Goal: Check status: Check status

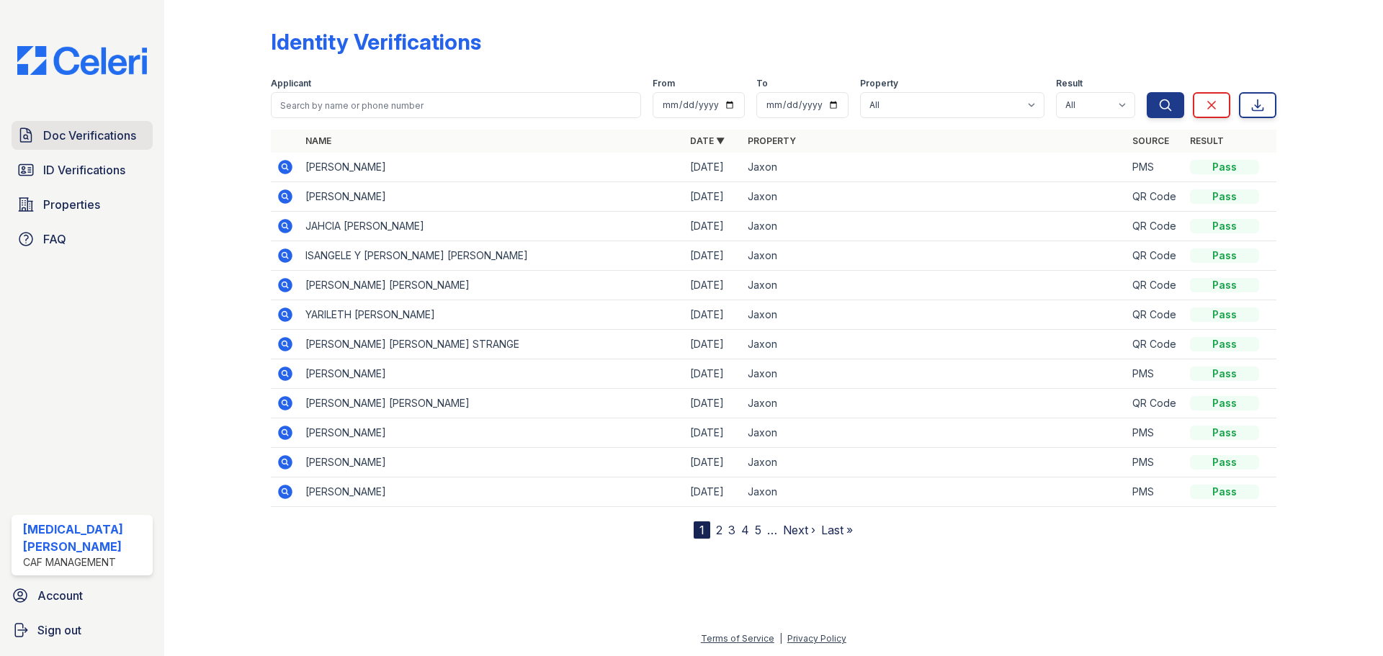
click at [119, 142] on span "Doc Verifications" at bounding box center [89, 135] width 93 height 17
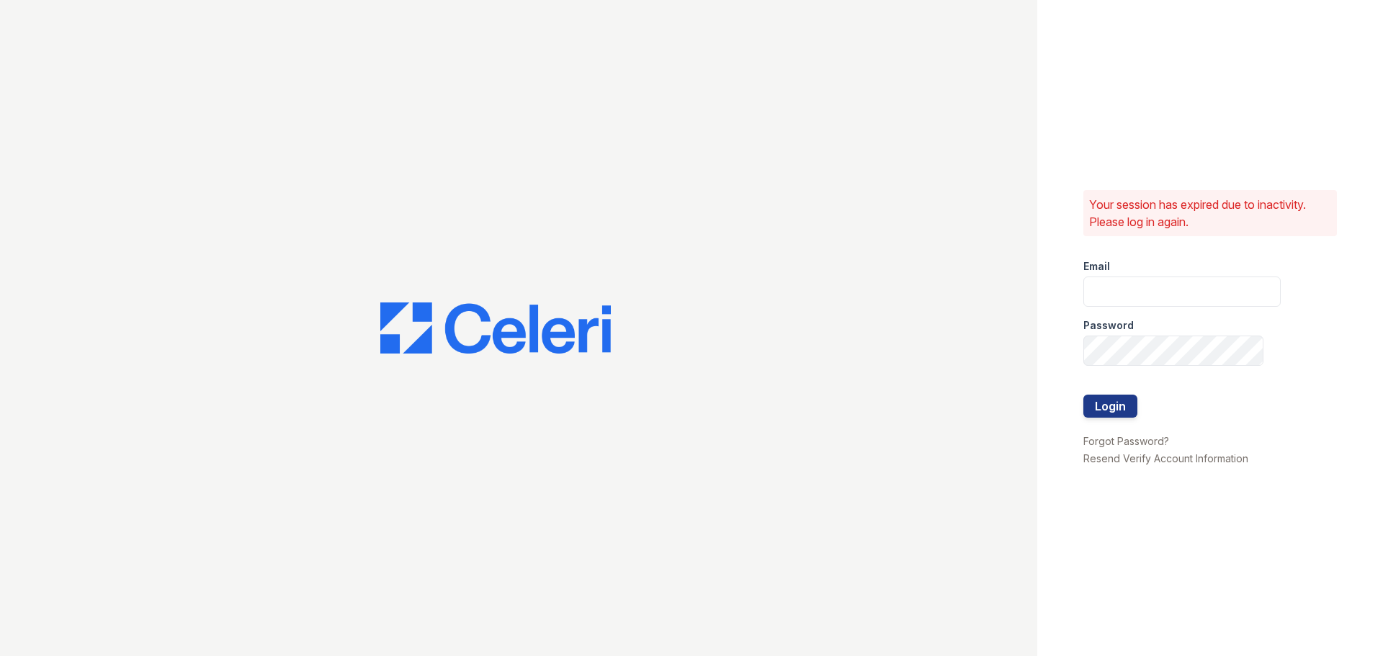
type input "[EMAIL_ADDRESS][DOMAIN_NAME]"
click at [1106, 415] on button "Login" at bounding box center [1110, 406] width 54 height 23
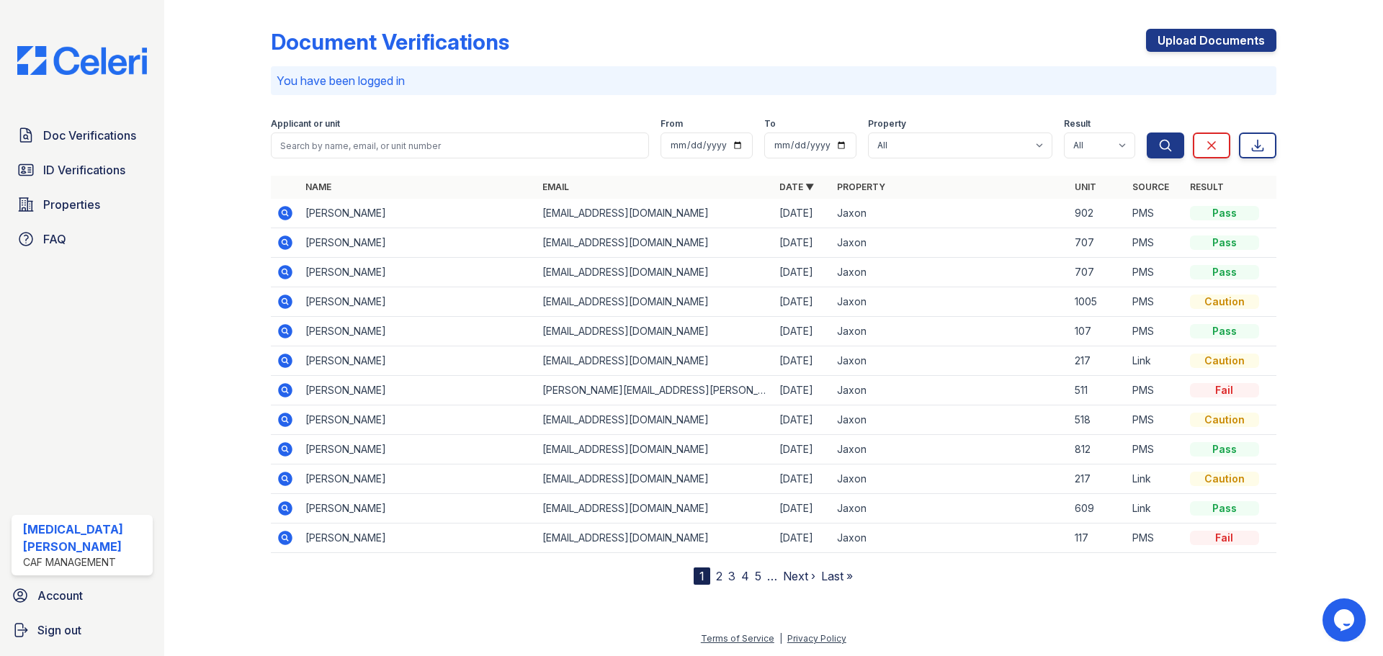
click at [286, 212] on icon at bounding box center [284, 212] width 4 height 4
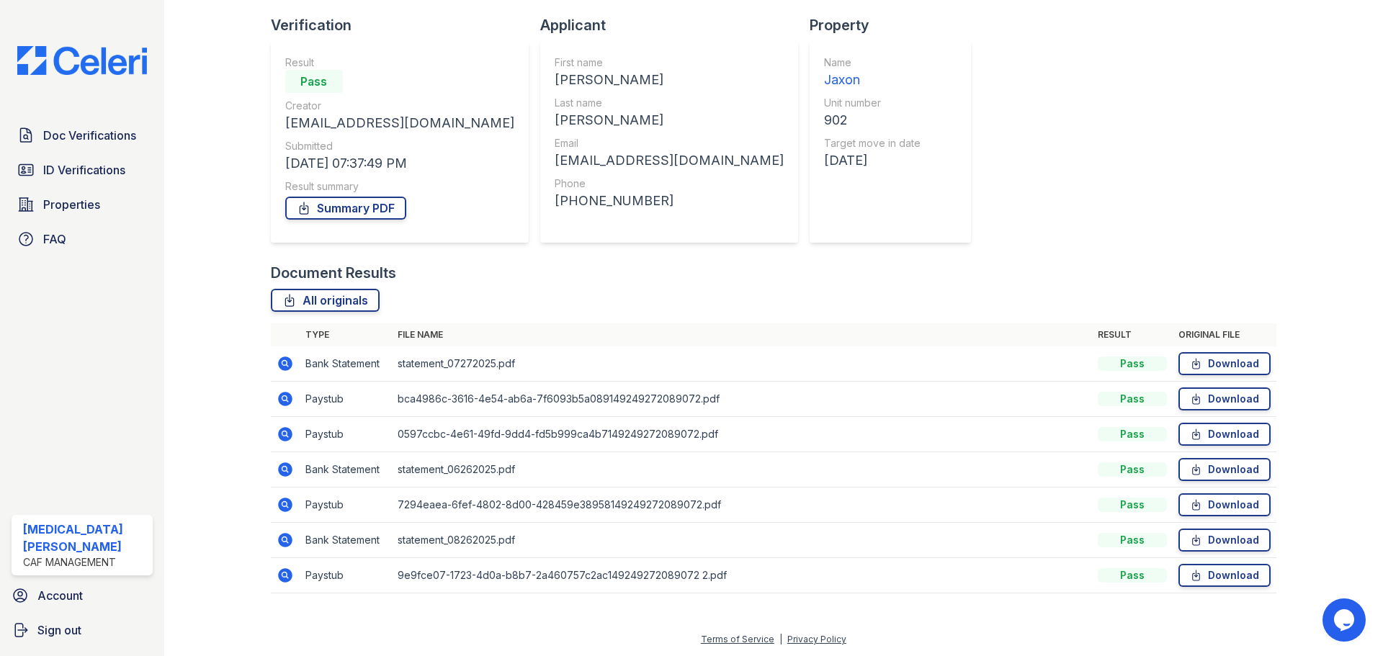
scroll to position [92, 0]
click at [285, 575] on icon at bounding box center [284, 574] width 4 height 4
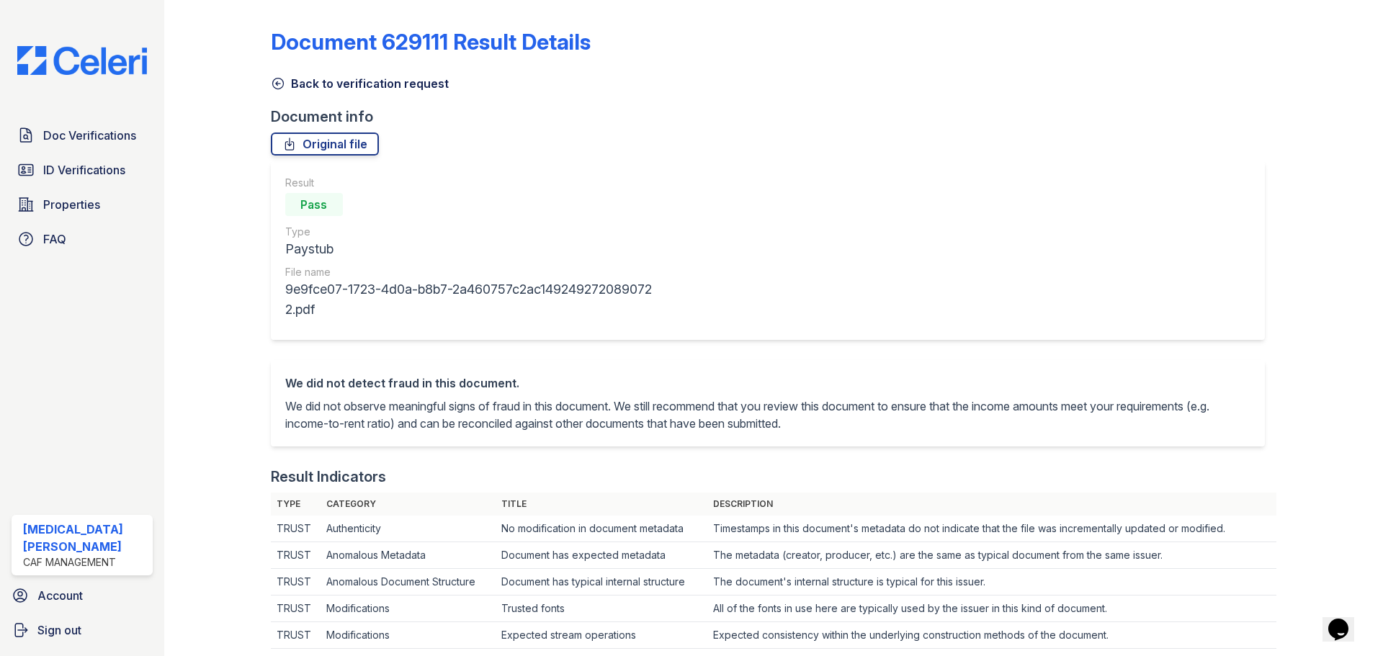
click at [326, 88] on link "Back to verification request" at bounding box center [360, 83] width 178 height 17
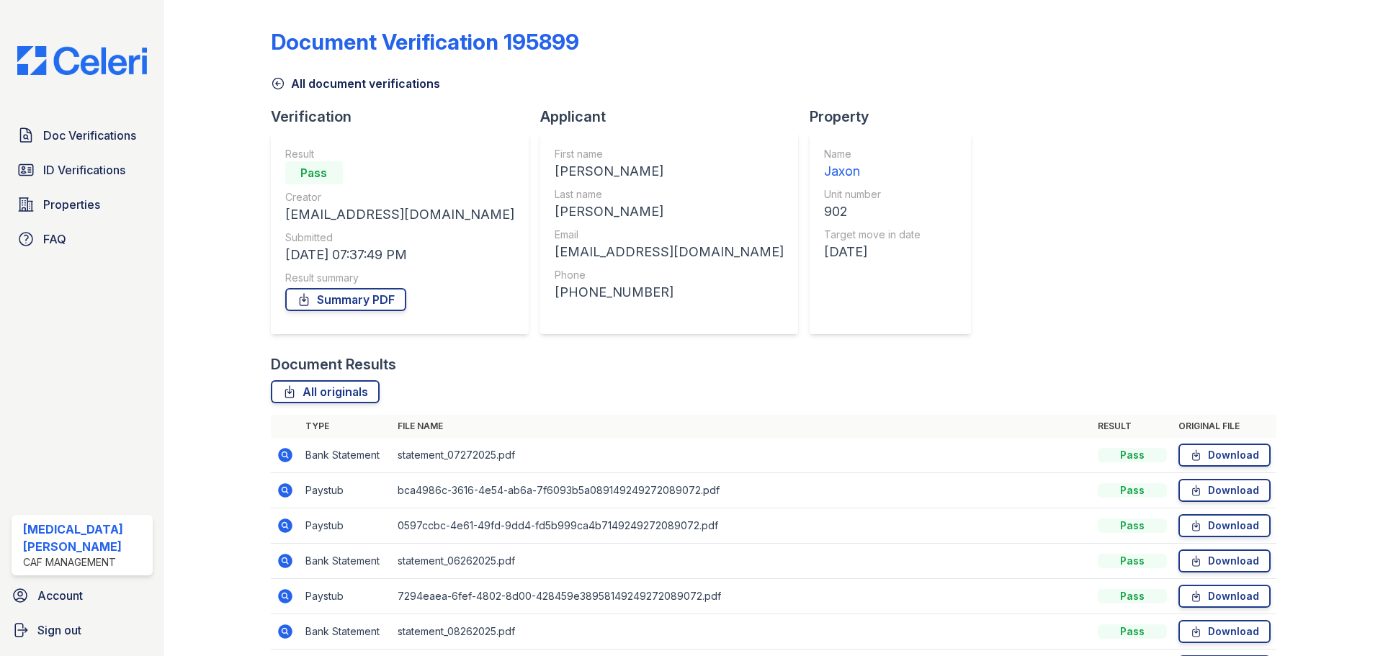
click at [292, 81] on link "All document verifications" at bounding box center [355, 83] width 169 height 17
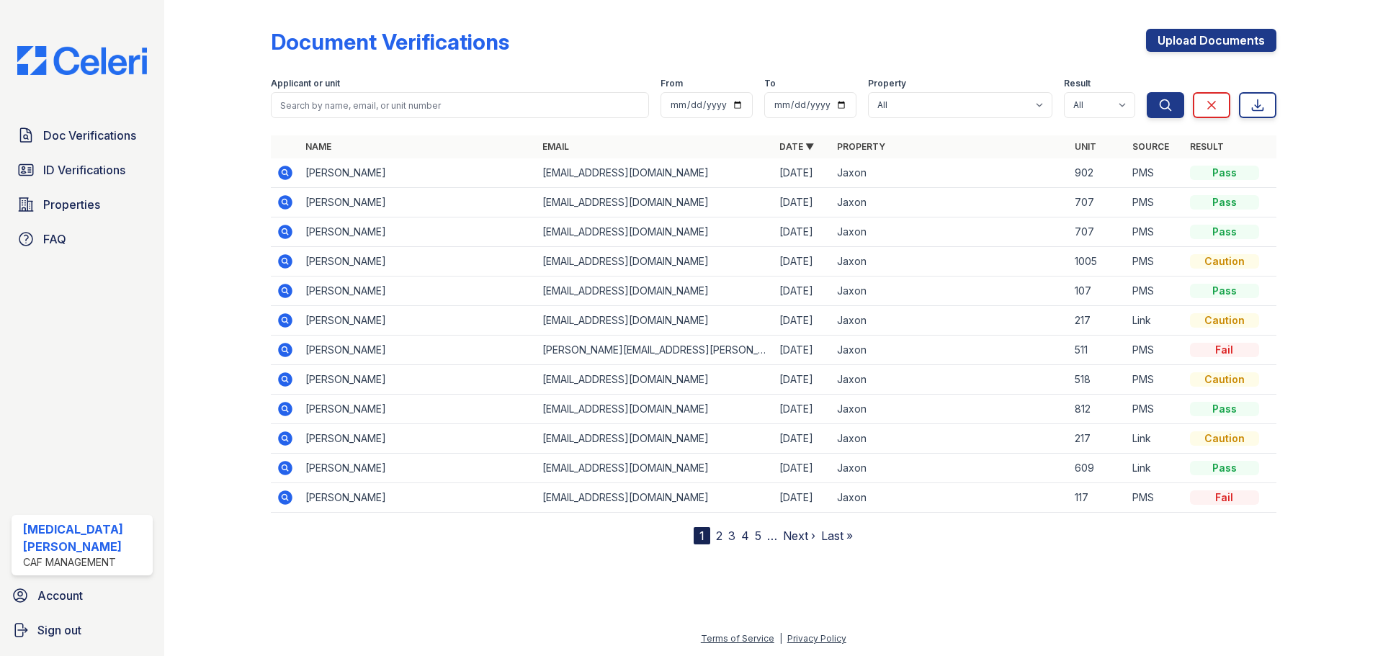
click at [290, 174] on icon at bounding box center [285, 173] width 14 height 14
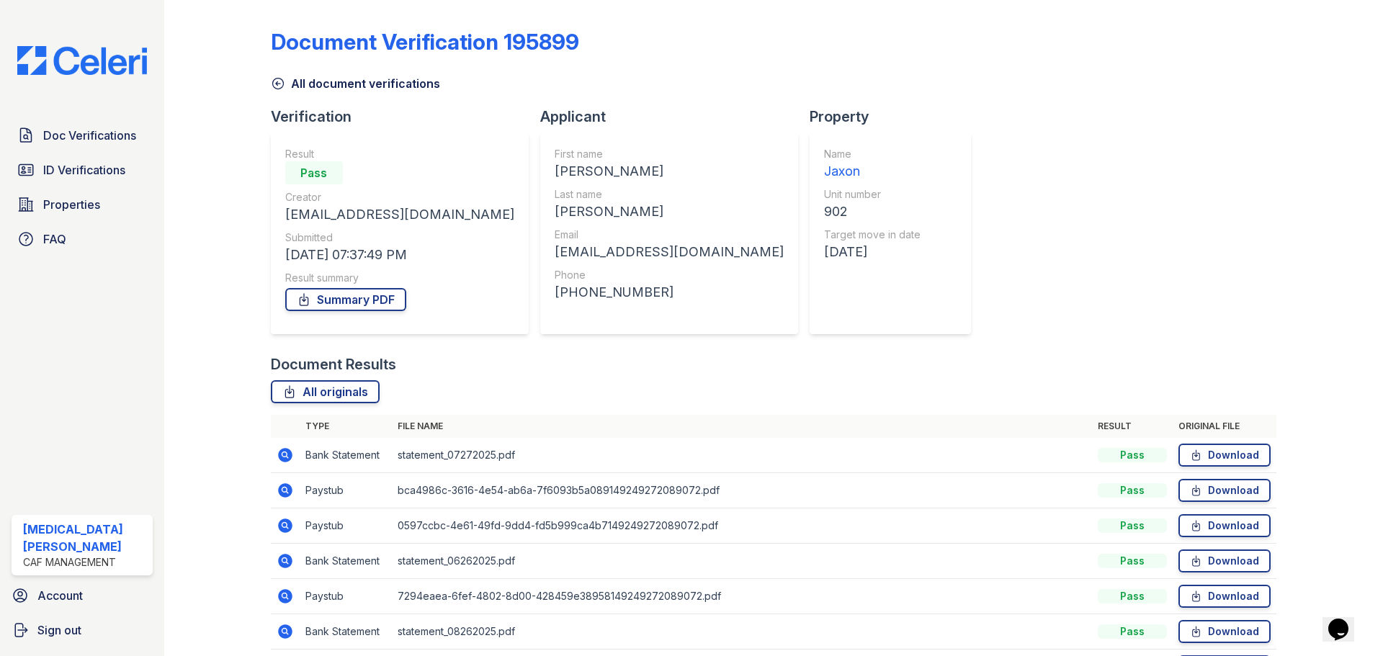
click at [285, 488] on icon at bounding box center [285, 490] width 17 height 17
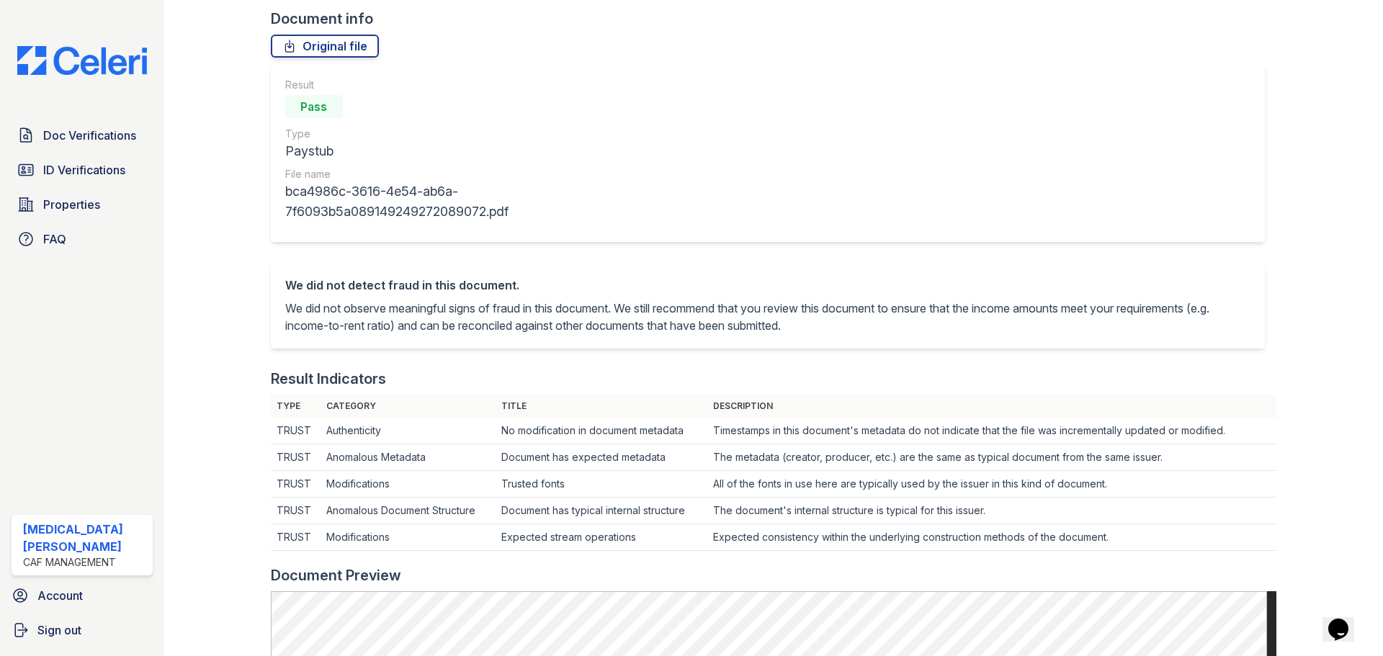
scroll to position [72, 0]
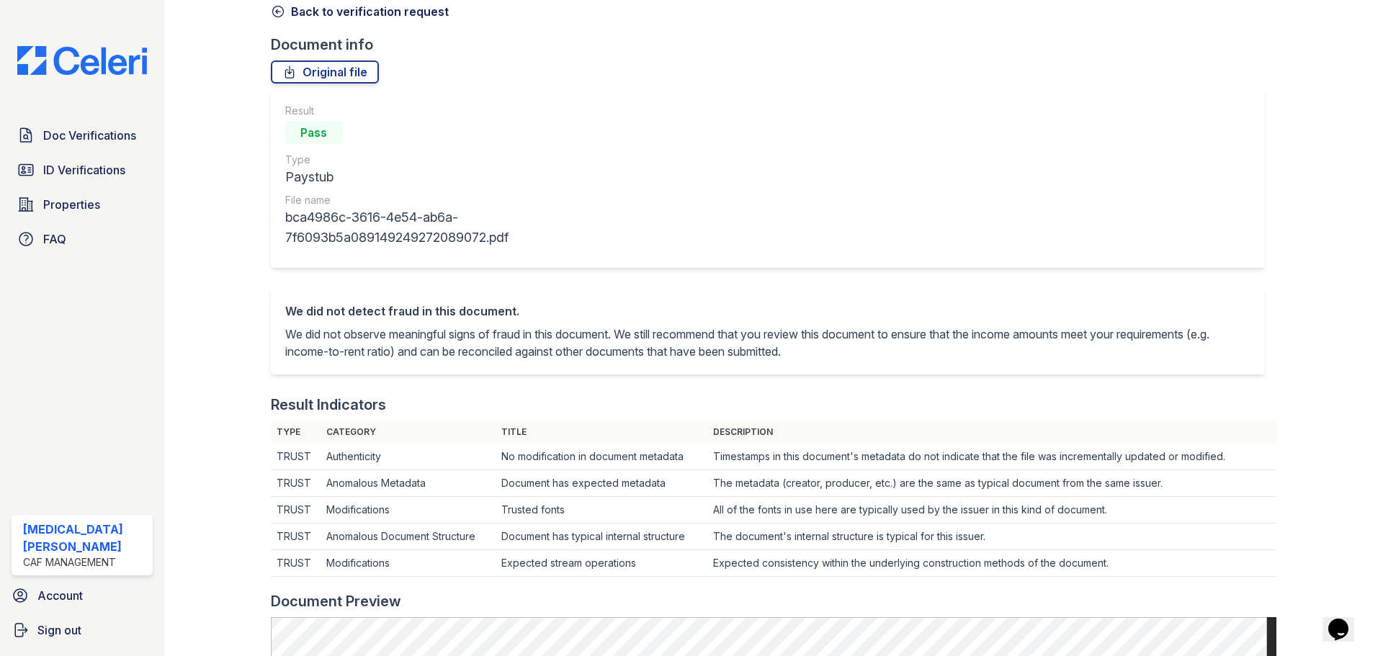
click at [292, 6] on link "Back to verification request" at bounding box center [360, 11] width 178 height 17
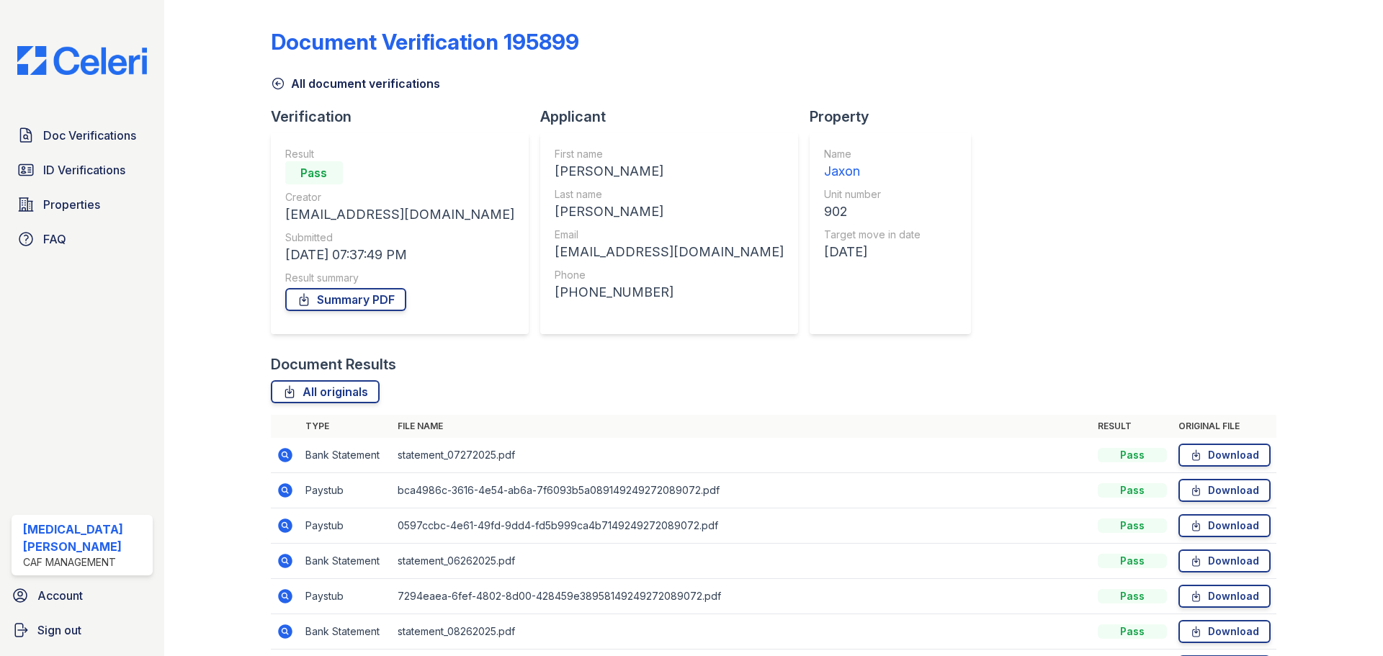
click at [303, 84] on link "All document verifications" at bounding box center [355, 83] width 169 height 17
